Goal: Find specific page/section: Find specific page/section

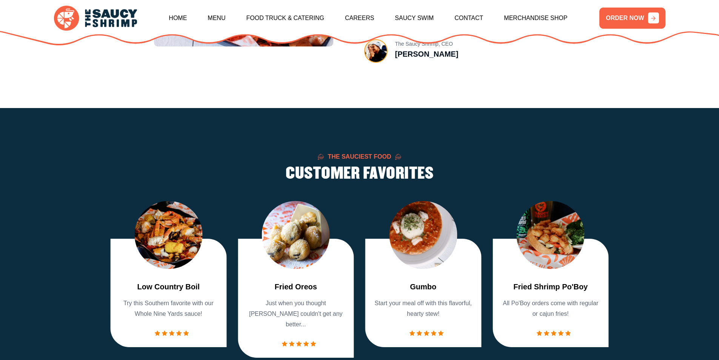
scroll to position [642, 0]
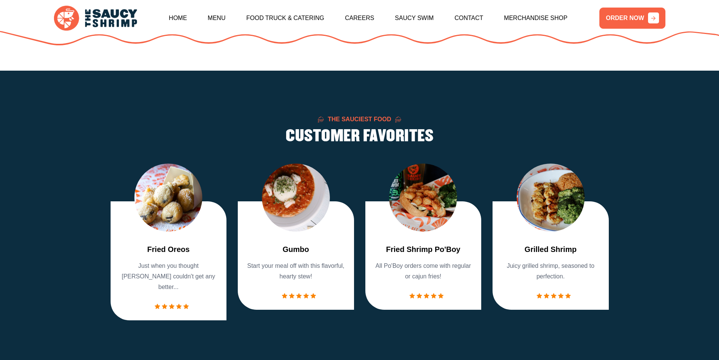
drag, startPoint x: 42, startPoint y: 228, endPoint x: 51, endPoint y: 234, distance: 9.8
click at [47, 231] on section "The Sauciest Food CUSTOMER FAVORITES Fried Shrimp Basket Crispy fried shrimp. T…" at bounding box center [359, 218] width 719 height 295
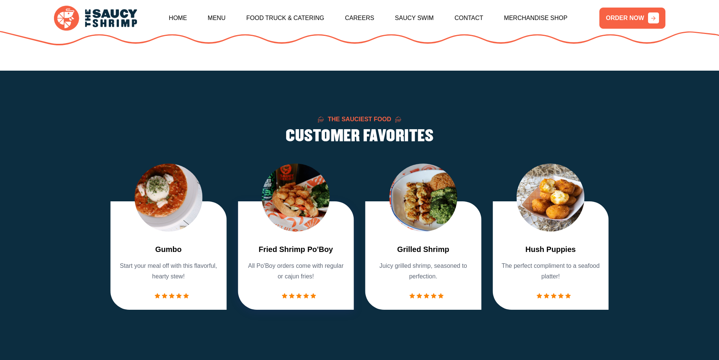
click at [294, 215] on img "5 / 7" at bounding box center [296, 197] width 68 height 68
click at [287, 281] on p "All Po'Boy orders come with regular or cajun fries!" at bounding box center [295, 271] width 101 height 21
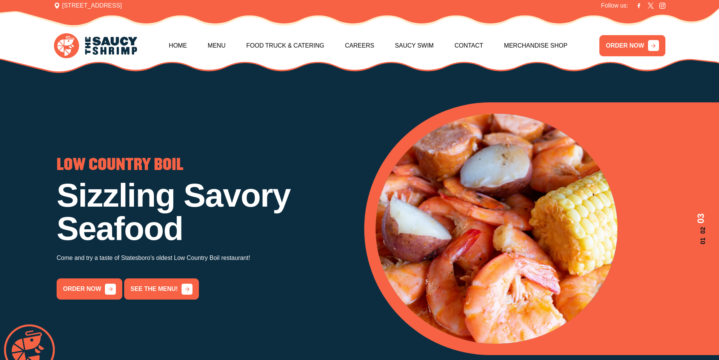
scroll to position [0, 0]
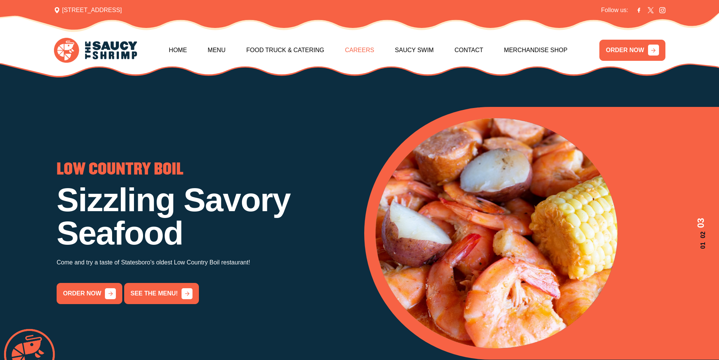
click at [367, 48] on link "Careers" at bounding box center [359, 50] width 29 height 32
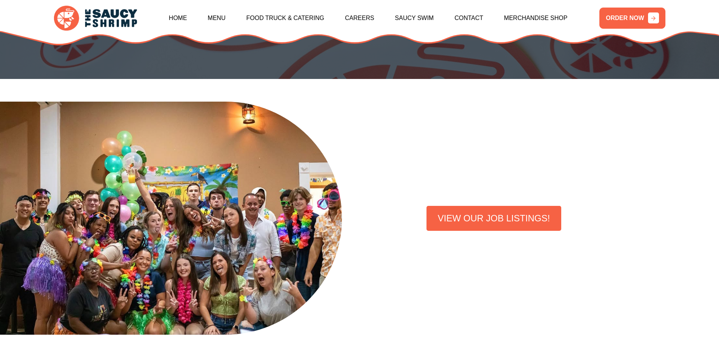
scroll to position [151, 0]
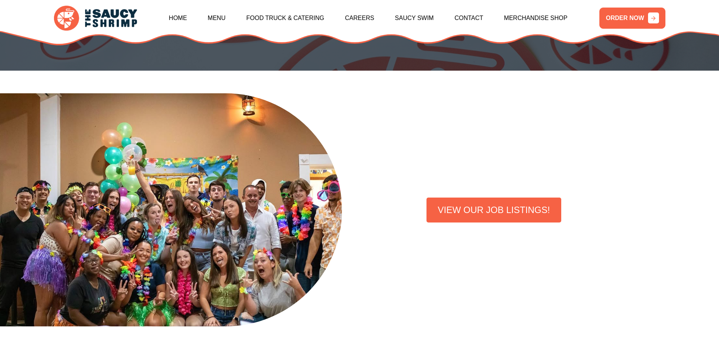
click at [486, 210] on link "VIEW OUR JOB LISTINGS!" at bounding box center [494, 209] width 135 height 25
click at [492, 209] on link "VIEW OUR JOB LISTINGS!" at bounding box center [494, 209] width 135 height 25
